Goal: Check status: Check status

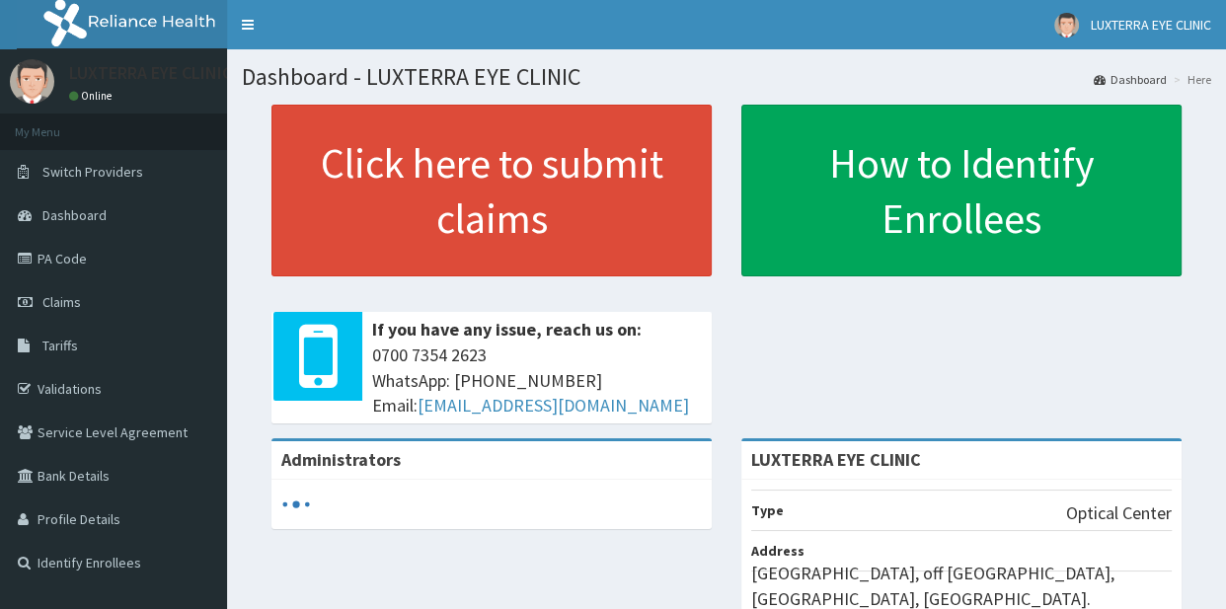
click at [101, 301] on link "Claims" at bounding box center [113, 301] width 227 height 43
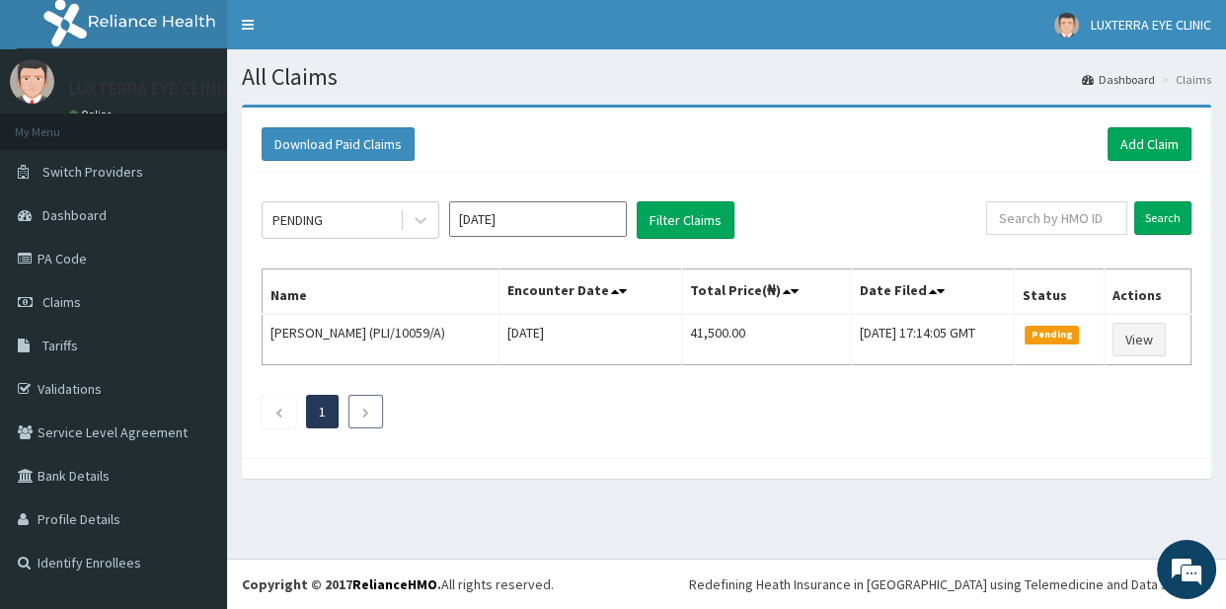
click at [367, 409] on icon "Next page" at bounding box center [365, 413] width 9 height 12
click at [1084, 218] on input "text" at bounding box center [1056, 218] width 141 height 34
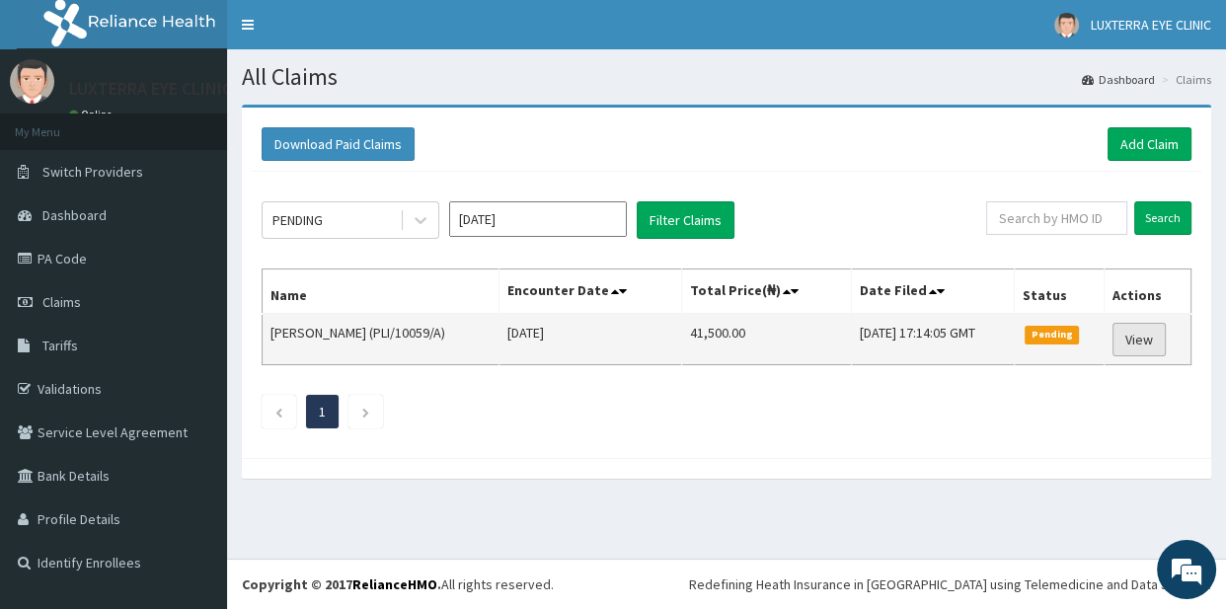
click at [1154, 336] on link "View" at bounding box center [1138, 340] width 53 height 34
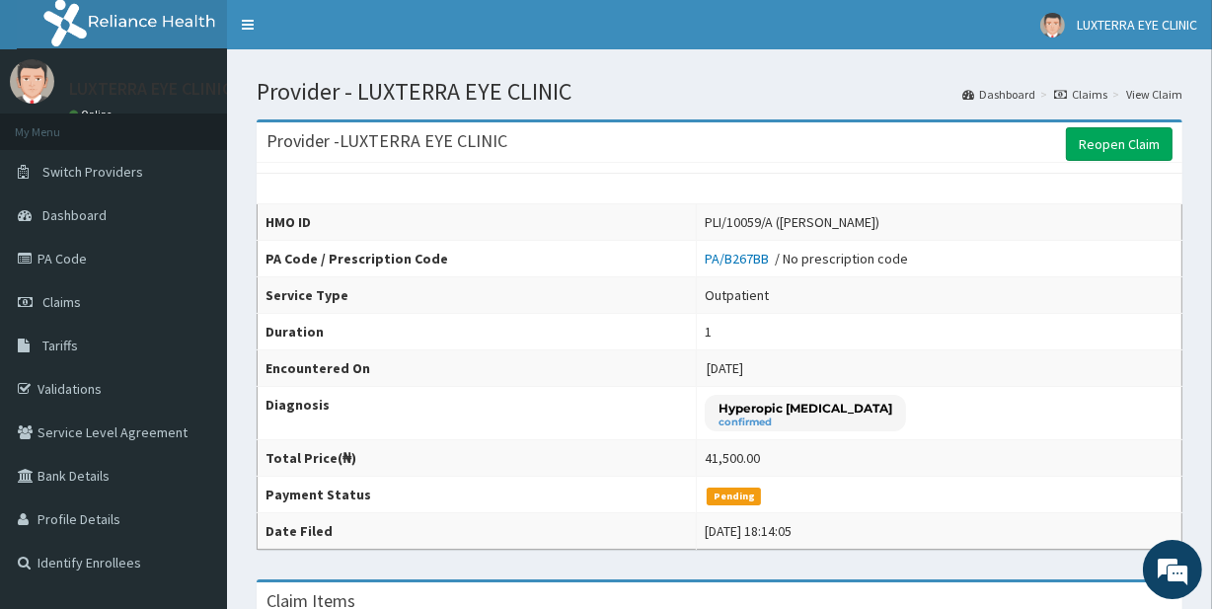
drag, startPoint x: 1219, startPoint y: 229, endPoint x: 994, endPoint y: 92, distance: 263.5
click at [192, 258] on link "PA Code" at bounding box center [113, 258] width 227 height 43
